Goal: Task Accomplishment & Management: Complete application form

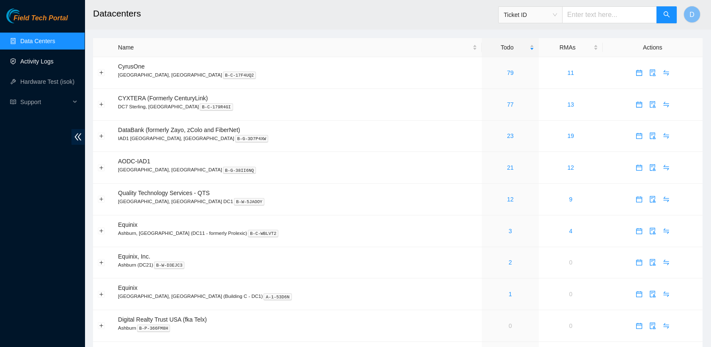
click at [54, 58] on link "Activity Logs" at bounding box center [36, 61] width 33 height 7
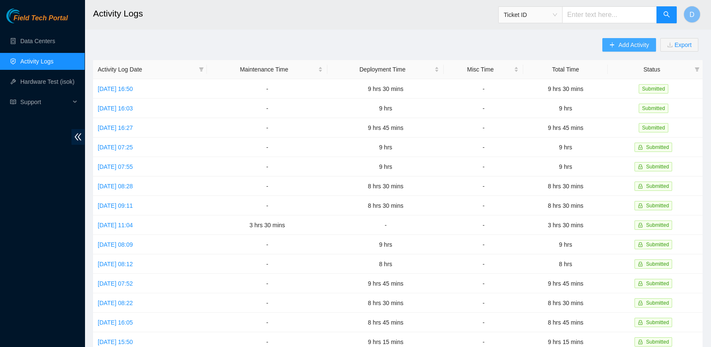
click at [616, 48] on button "Add Activity" at bounding box center [628, 45] width 53 height 14
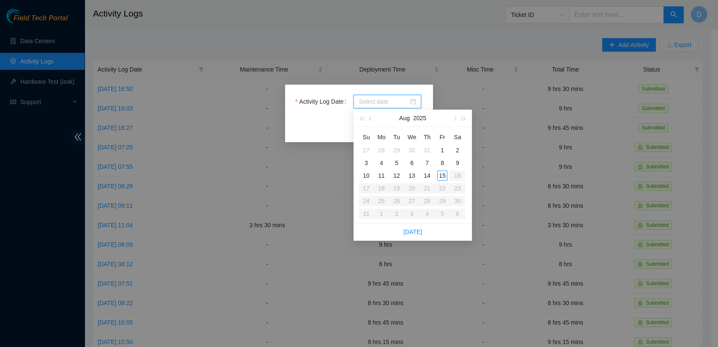
click at [407, 105] on input "Activity Log Date" at bounding box center [384, 101] width 50 height 9
type input "[DATE]"
click at [425, 178] on div "14" at bounding box center [427, 175] width 10 height 10
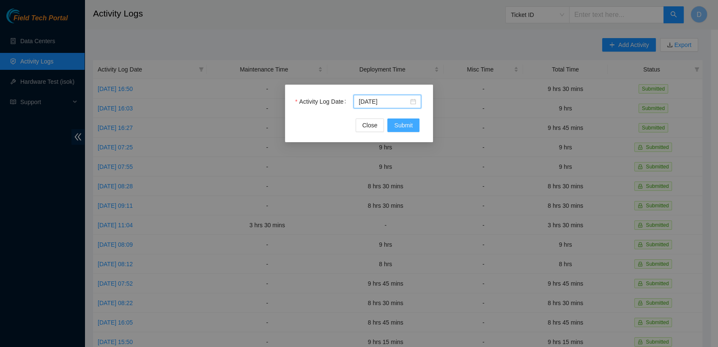
click at [411, 125] on span "Submit" at bounding box center [403, 125] width 19 height 9
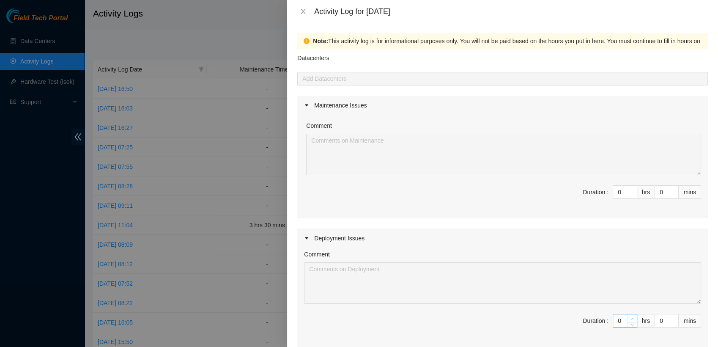
type input "1"
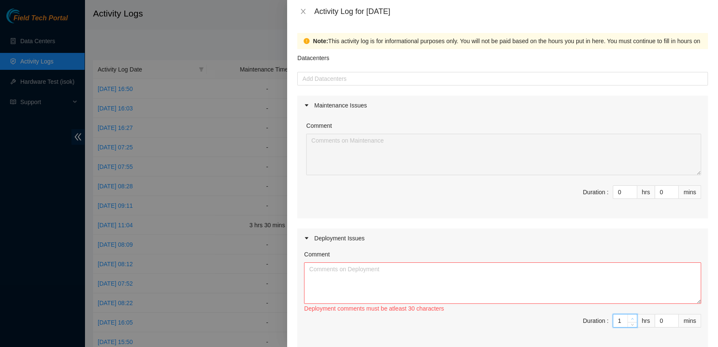
click at [628, 315] on span "Increase Value" at bounding box center [632, 318] width 9 height 8
type input "0"
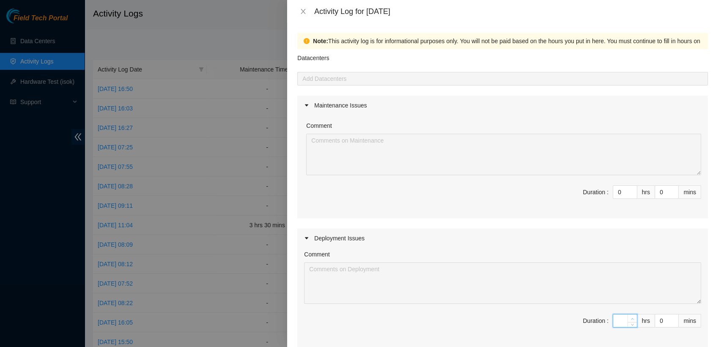
type input "9"
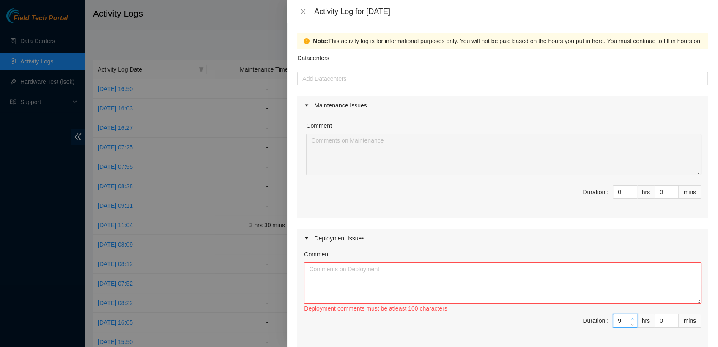
type input "9"
type input "1"
type input "15"
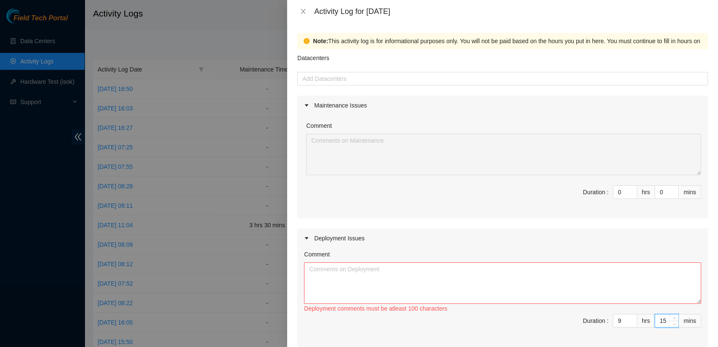
type input "15"
click at [460, 280] on textarea "Comment" at bounding box center [502, 282] width 397 height 41
paste textarea "[nie-field-iad]DP82713 @ H5 - FABRIC-IAD5: Deploy Linode Object & Block Region …"
paste textarea "Hi [PERSON_NAME], EOD Update - saved changes and reset (rebooted) bios for rack…"
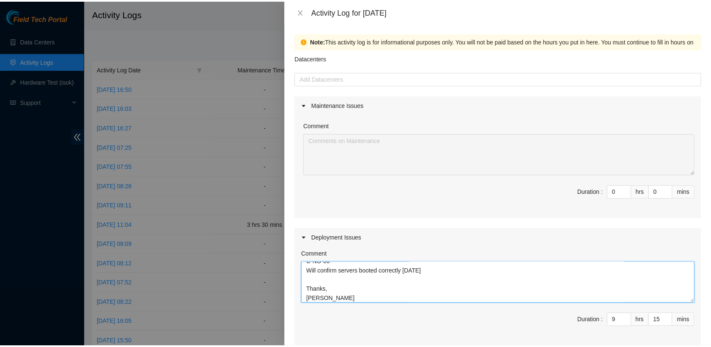
scroll to position [220, 0]
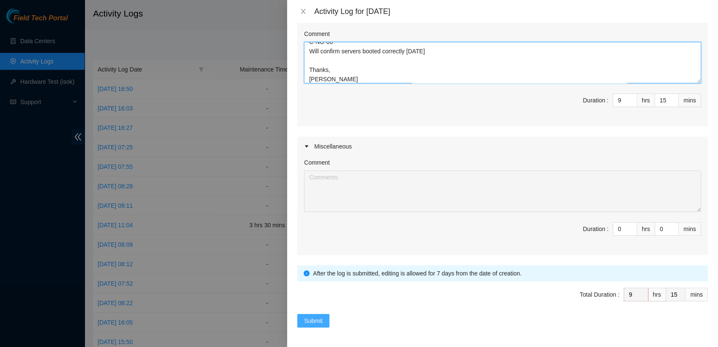
type textarea "[nie-field-iad]DP82713 @ H5 - FABRIC-IAD5: Deploy Linode Object & Block Region …"
click at [318, 318] on span "Submit" at bounding box center [313, 320] width 19 height 9
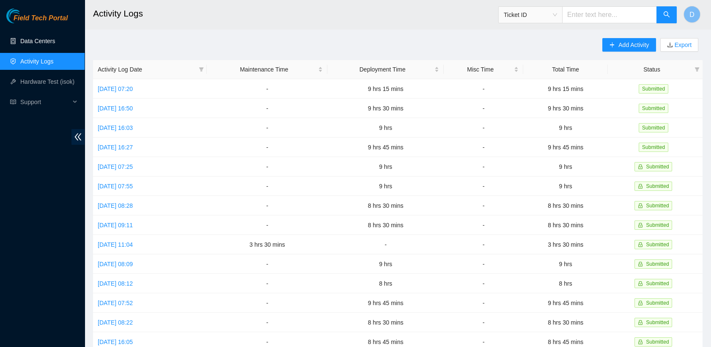
click at [48, 40] on link "Data Centers" at bounding box center [37, 41] width 35 height 7
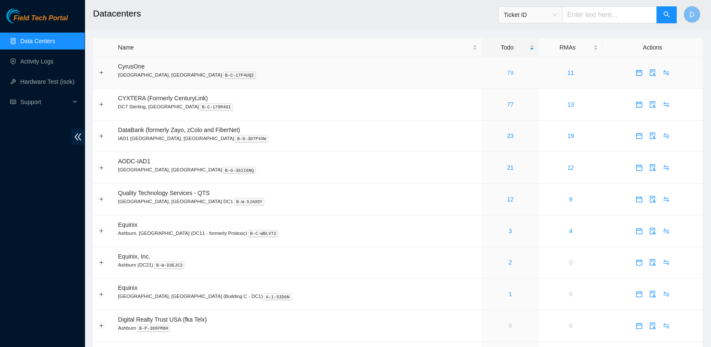
click at [507, 69] on link "79" at bounding box center [510, 72] width 7 height 7
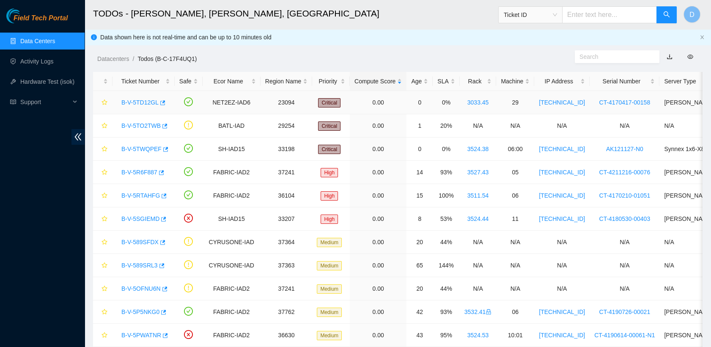
click at [145, 104] on link "B-V-5TD12GL" at bounding box center [139, 102] width 37 height 7
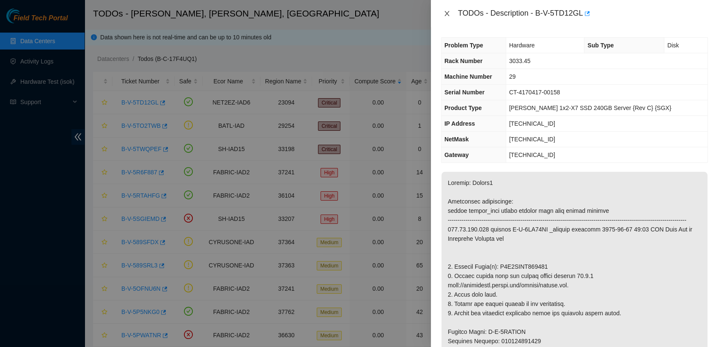
click at [447, 16] on icon "close" at bounding box center [447, 13] width 7 height 7
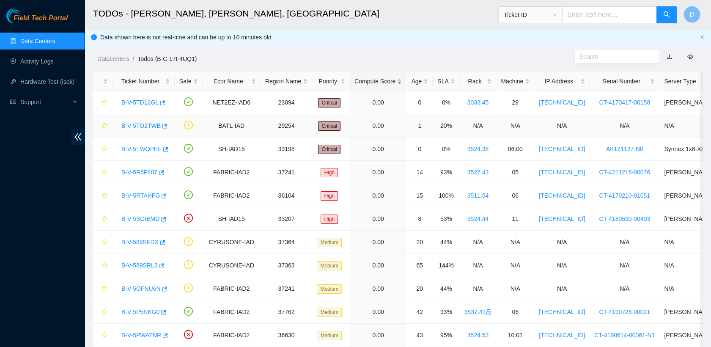
click at [140, 124] on link "B-V-5TO2TWB" at bounding box center [140, 125] width 39 height 7
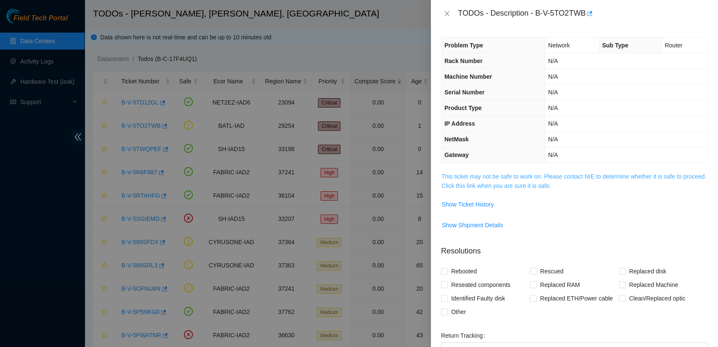
click at [549, 187] on link "This ticket may not be safe to work on. Please contact NIE to determine whether…" at bounding box center [574, 181] width 265 height 16
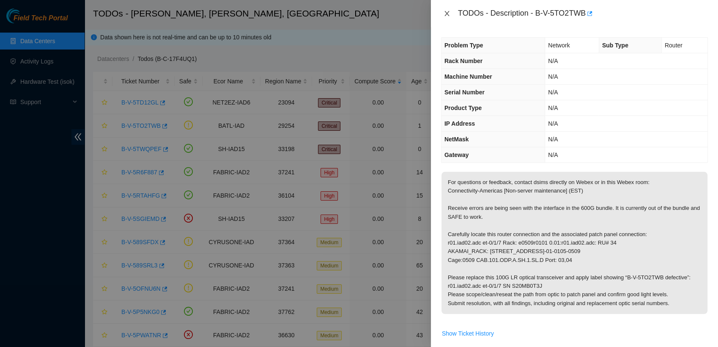
click at [444, 10] on icon "close" at bounding box center [447, 13] width 7 height 7
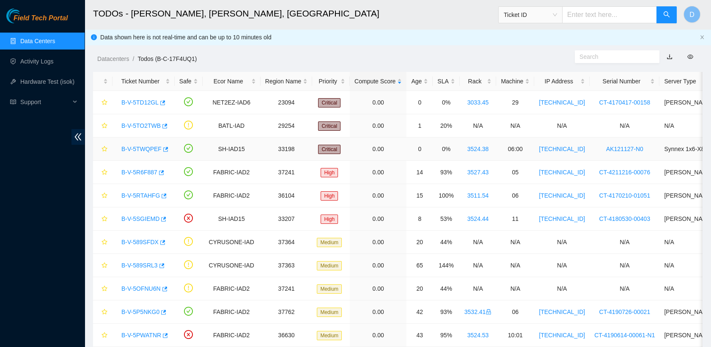
click at [140, 145] on link "B-V-5TWQPEF" at bounding box center [141, 148] width 40 height 7
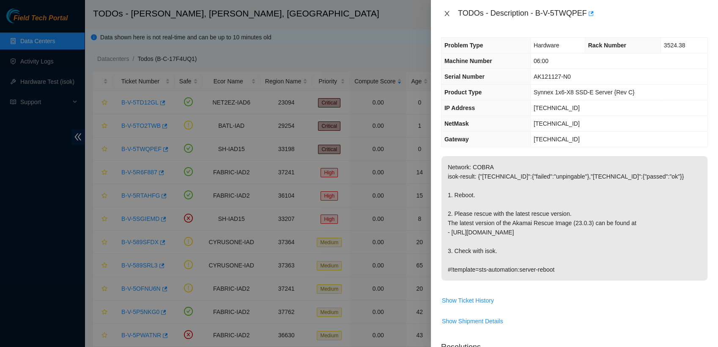
click at [447, 11] on icon "close" at bounding box center [447, 13] width 7 height 7
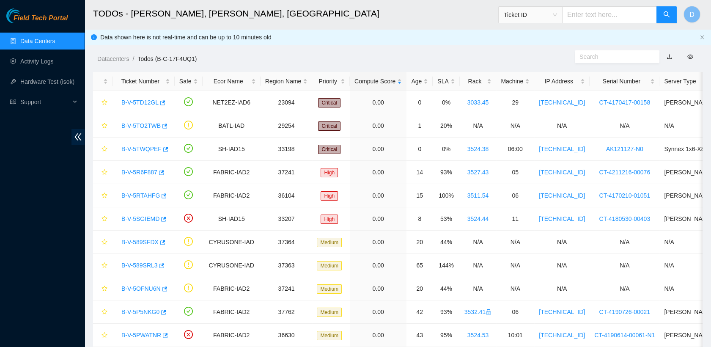
click at [55, 41] on link "Data Centers" at bounding box center [37, 41] width 35 height 7
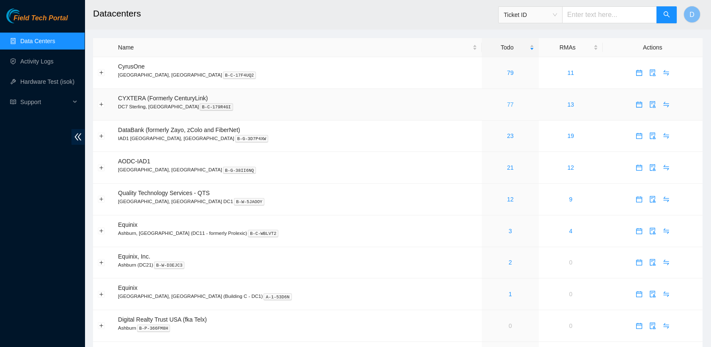
click at [507, 103] on link "77" at bounding box center [510, 104] width 7 height 7
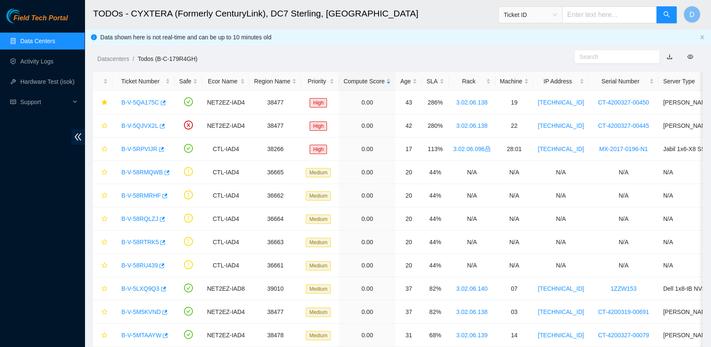
click at [40, 41] on link "Data Centers" at bounding box center [37, 41] width 35 height 7
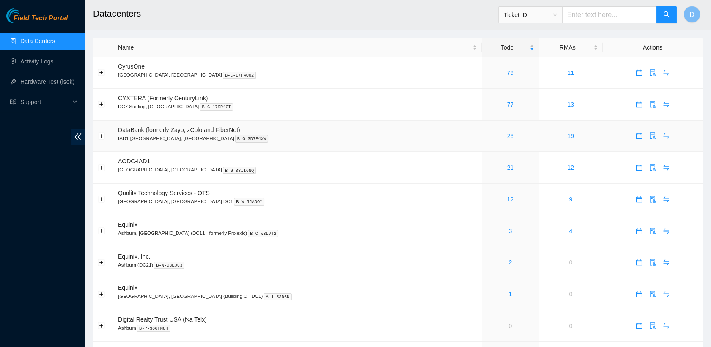
click at [507, 134] on link "23" at bounding box center [510, 135] width 7 height 7
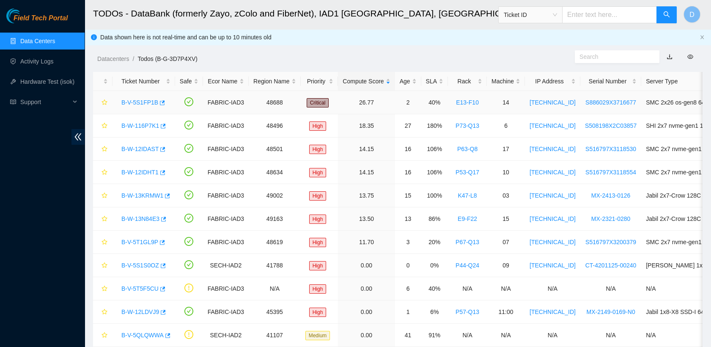
click at [139, 99] on link "B-V-5S1FP1B" at bounding box center [139, 102] width 37 height 7
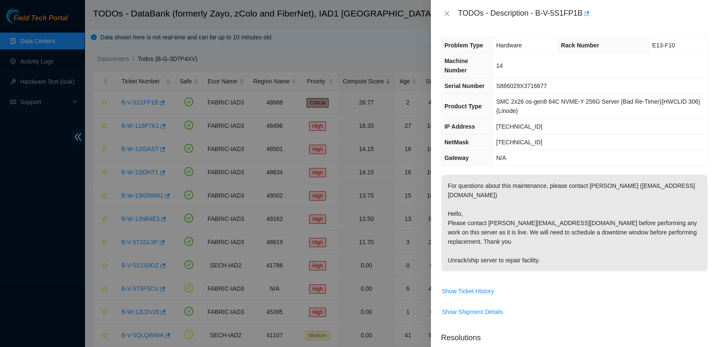
click at [446, 9] on div "TODOs - Description - B-V-5S1FP1B" at bounding box center [574, 14] width 267 height 14
click at [446, 12] on icon "close" at bounding box center [447, 13] width 7 height 7
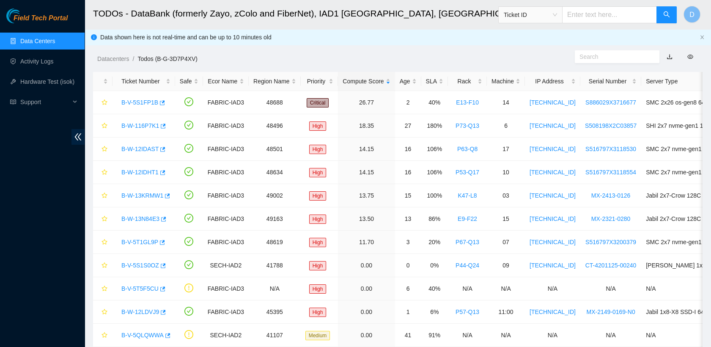
click at [52, 44] on link "Data Centers" at bounding box center [37, 41] width 35 height 7
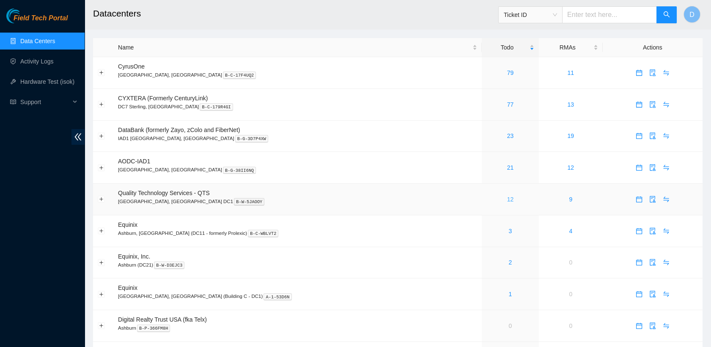
click at [507, 197] on link "12" at bounding box center [510, 199] width 7 height 7
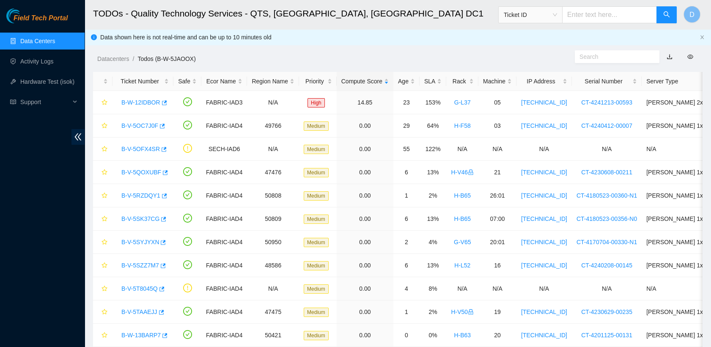
click at [55, 38] on link "Data Centers" at bounding box center [37, 41] width 35 height 7
